Goal: Find specific page/section: Find specific page/section

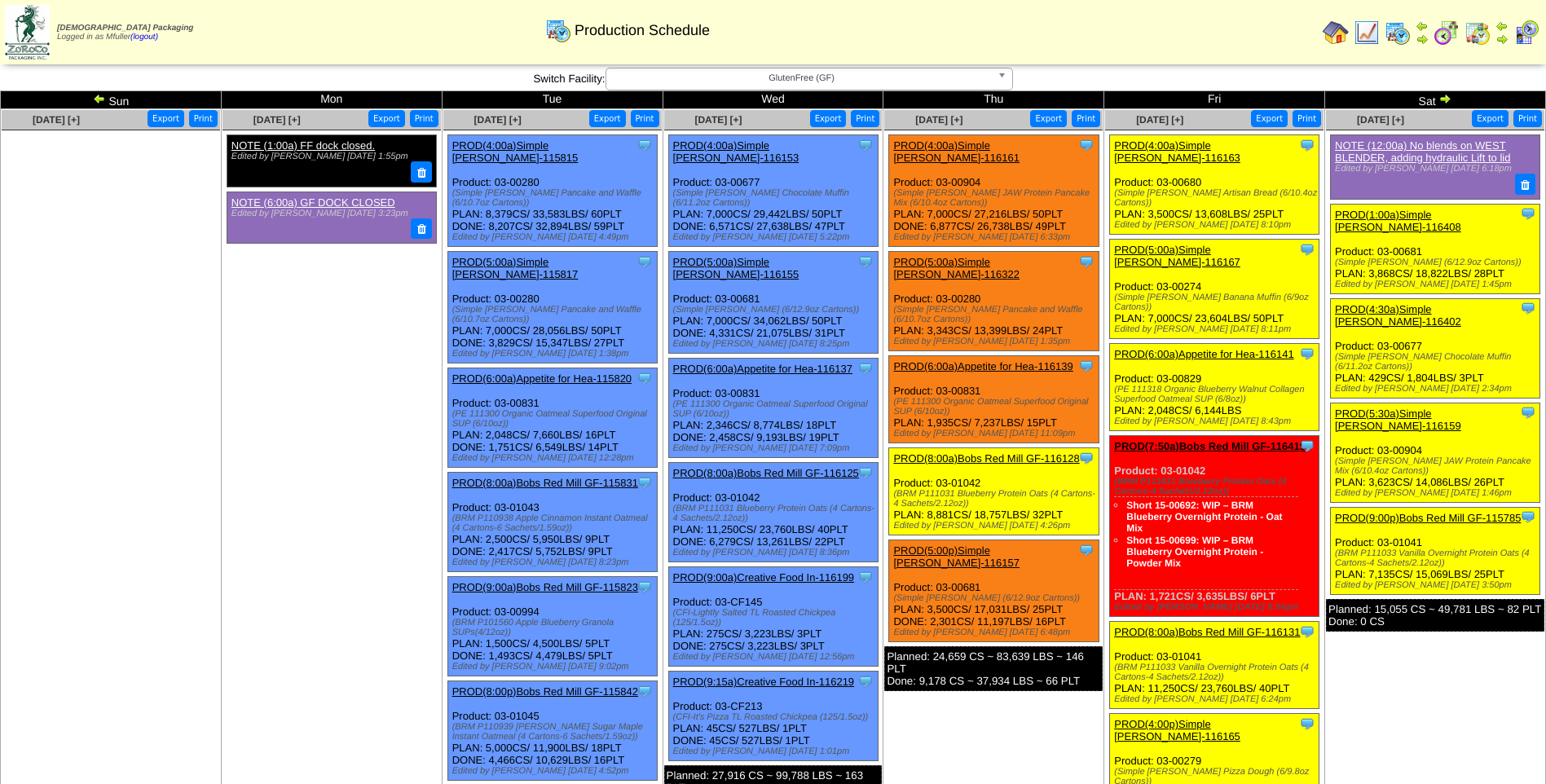
click at [709, 74] on span "GlutenFree (GF)" at bounding box center [801, 78] width 378 height 20
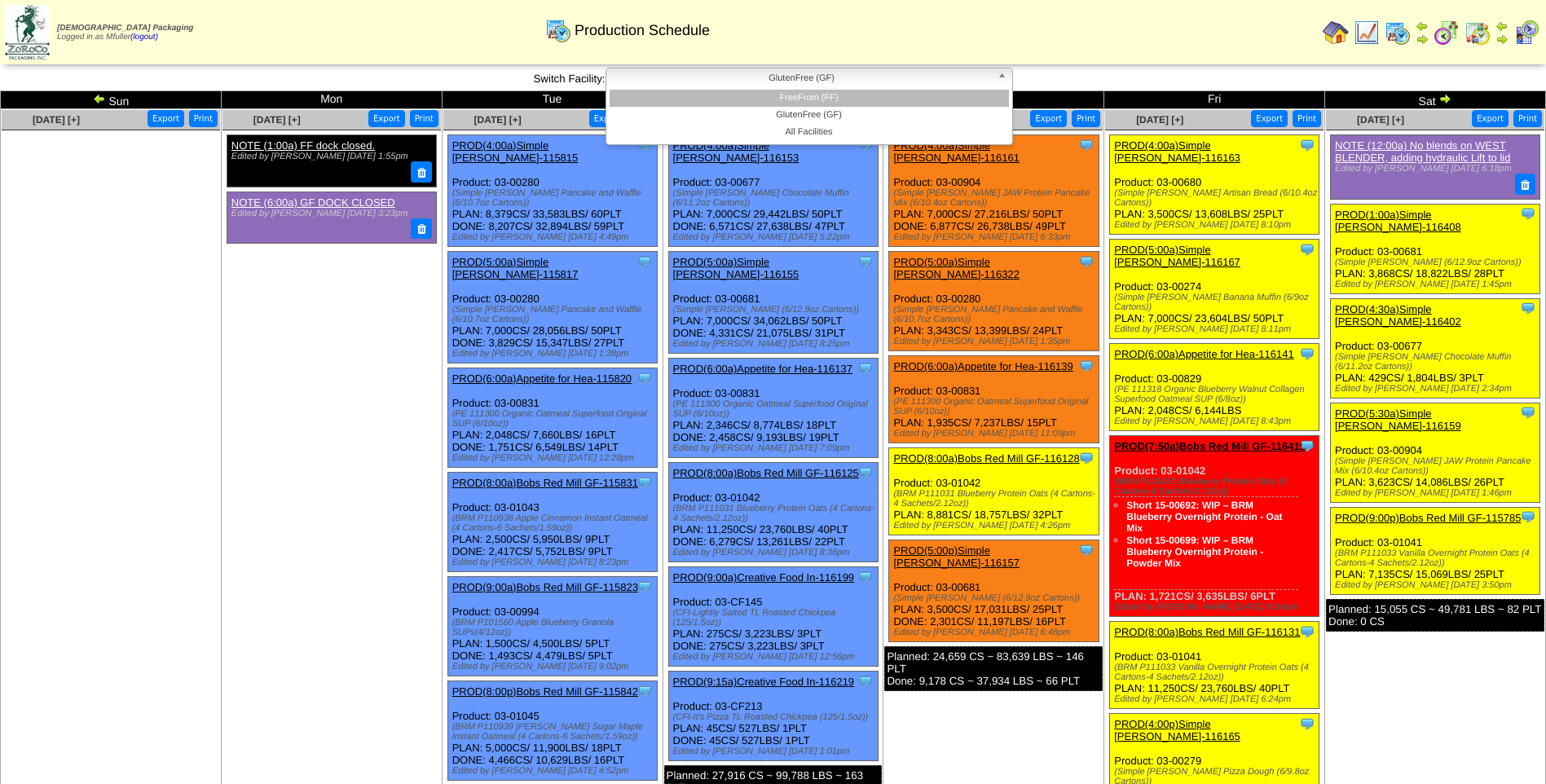
click at [743, 101] on li "FreeFrom (FF)" at bounding box center [810, 98] width 400 height 17
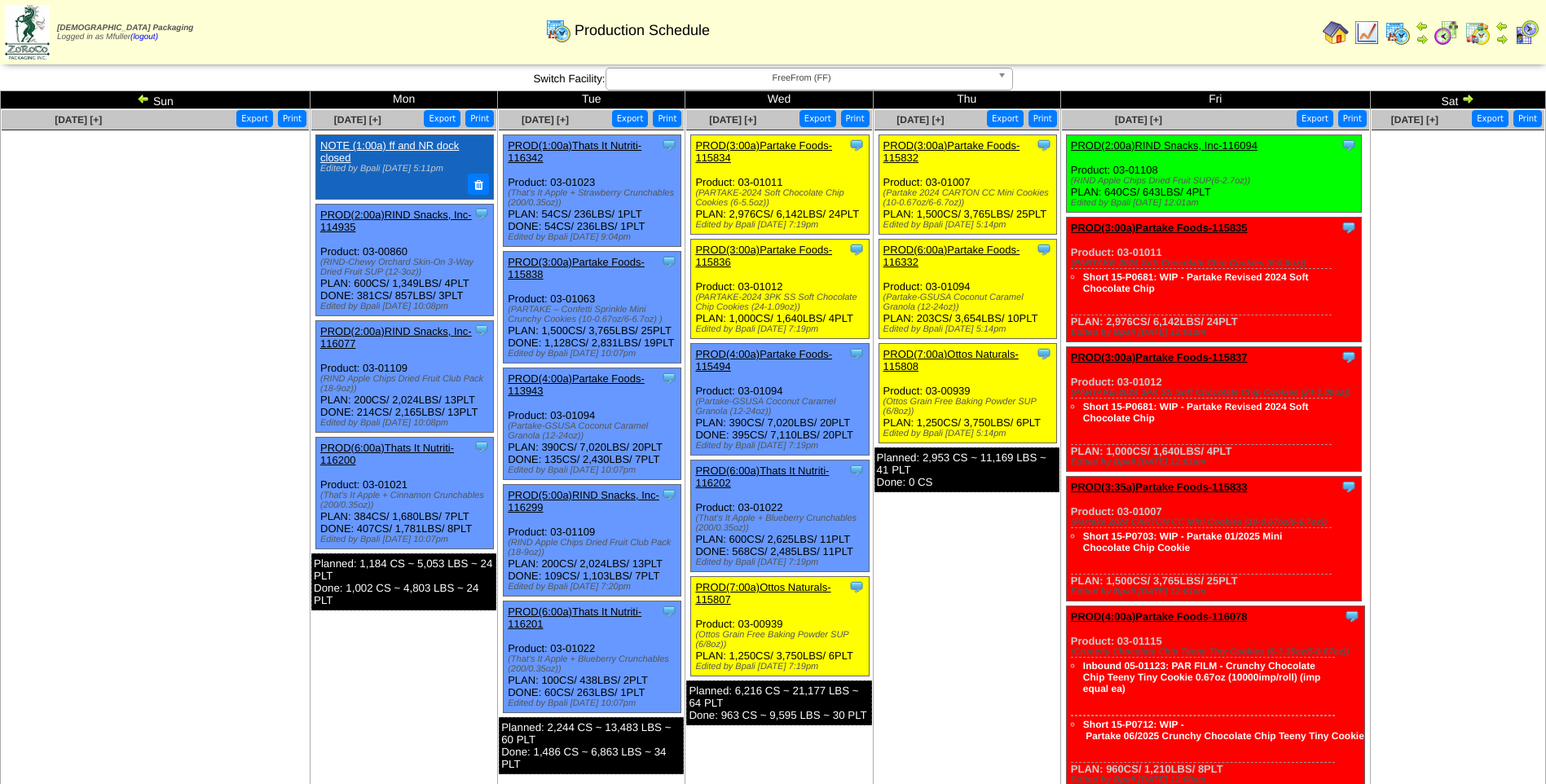
click at [1468, 96] on img at bounding box center [1468, 99] width 13 height 13
